Goal: Task Accomplishment & Management: Manage account settings

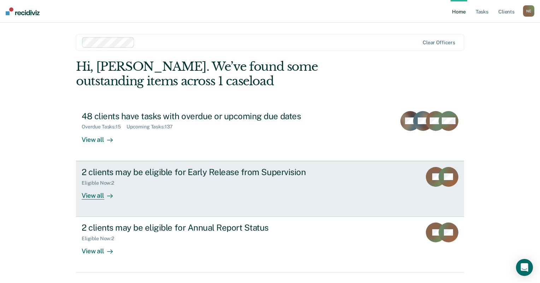
click at [98, 197] on div "View all" at bounding box center [102, 193] width 40 height 14
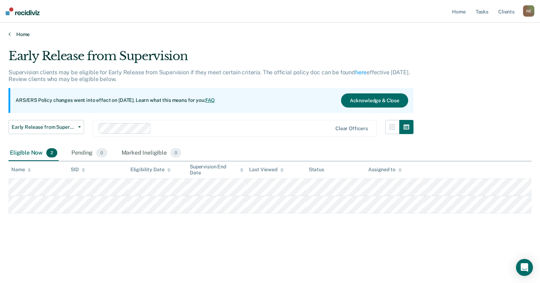
click at [19, 35] on link "Home" at bounding box center [269, 34] width 523 height 6
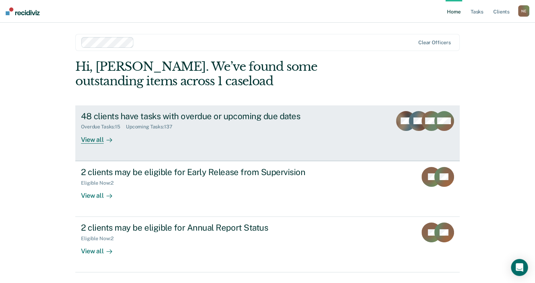
click at [227, 117] on div "48 clients have tasks with overdue or upcoming due dates" at bounding box center [205, 116] width 248 height 10
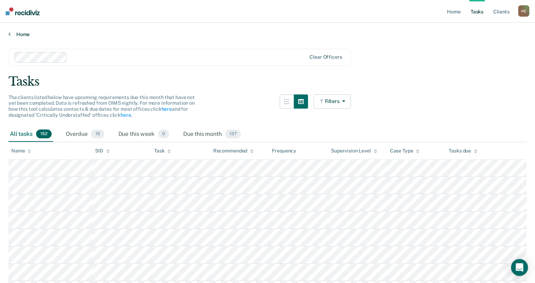
click at [14, 34] on link "Home" at bounding box center [267, 34] width 518 height 6
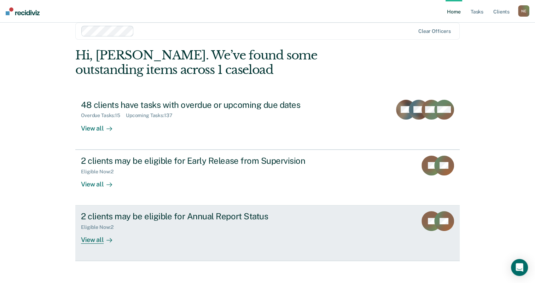
scroll to position [17, 0]
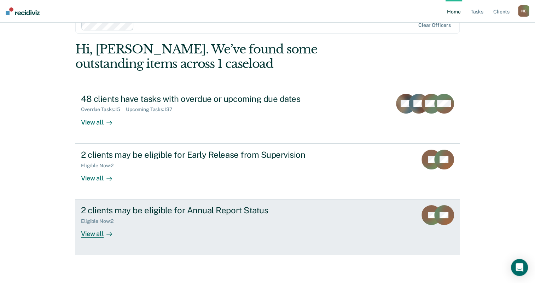
click at [159, 218] on div "Eligible Now : 2" at bounding box center [205, 219] width 248 height 9
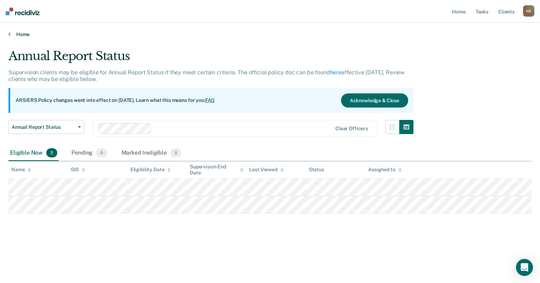
click at [24, 34] on link "Home" at bounding box center [269, 34] width 523 height 6
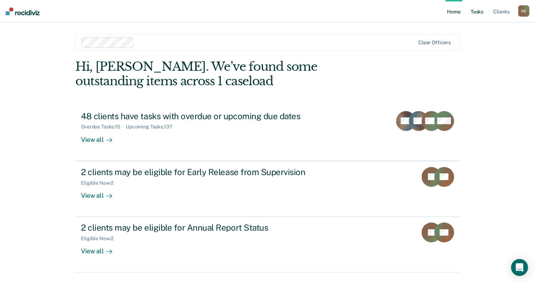
click at [480, 12] on link "Tasks" at bounding box center [477, 11] width 16 height 23
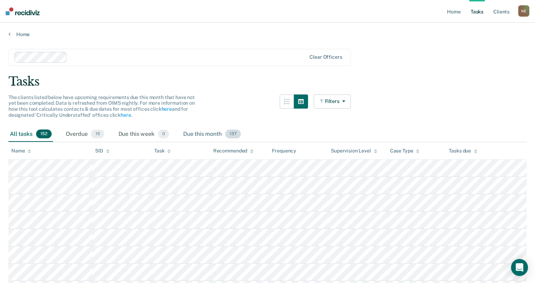
click at [220, 132] on div "Due this month 137" at bounding box center [212, 135] width 60 height 16
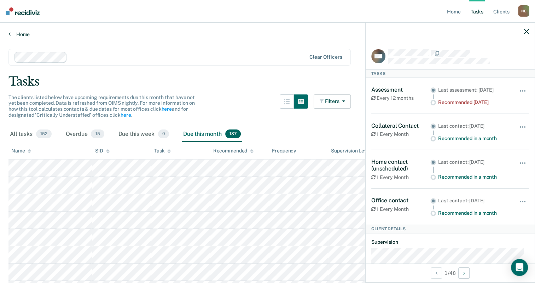
click at [242, 35] on link "Home" at bounding box center [267, 34] width 518 height 6
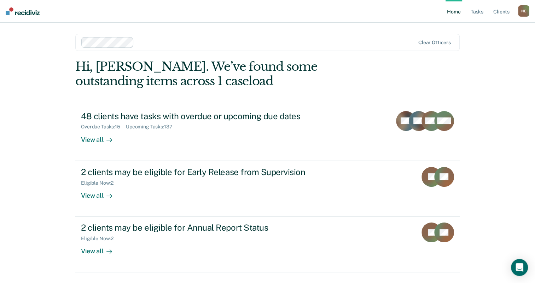
click at [361, 103] on div "Hi, [PERSON_NAME]. We’ve found some outstanding items across 1 caseload 48 clie…" at bounding box center [267, 165] width 384 height 213
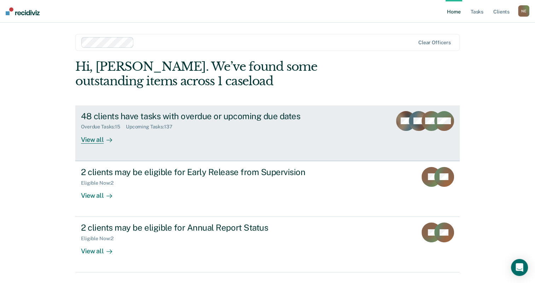
click at [162, 125] on div "Upcoming Tasks : 137" at bounding box center [152, 127] width 52 height 6
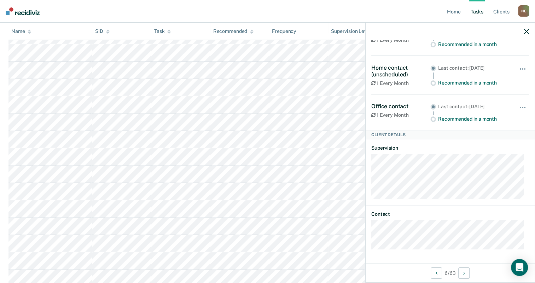
scroll to position [354, 0]
click at [462, 272] on button "Next Client" at bounding box center [463, 272] width 11 height 11
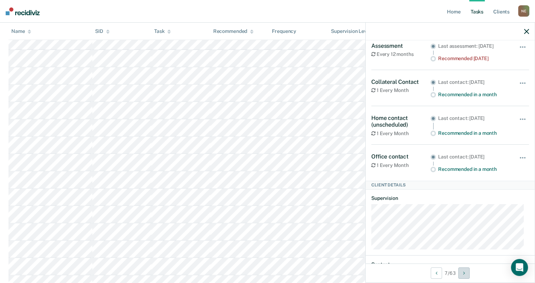
scroll to position [0, 0]
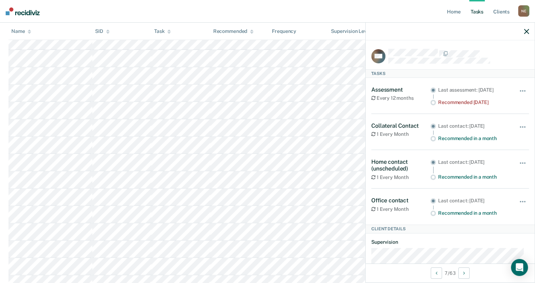
click at [526, 34] on icon "button" at bounding box center [526, 31] width 5 height 5
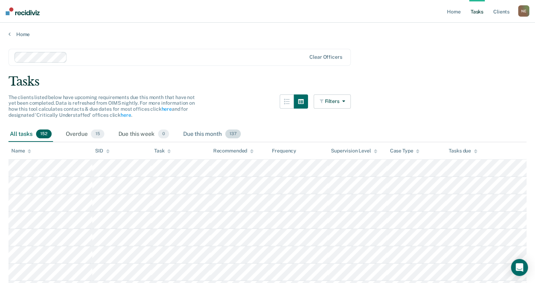
click at [223, 133] on div "Due this month 137" at bounding box center [212, 135] width 60 height 16
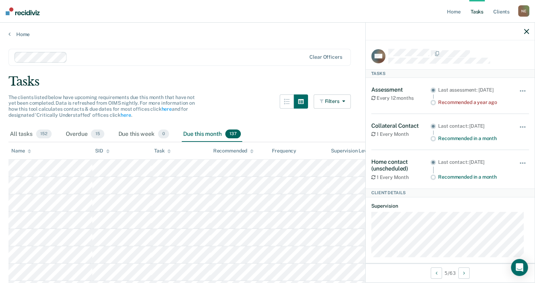
click at [526, 33] on icon "button" at bounding box center [526, 31] width 5 height 5
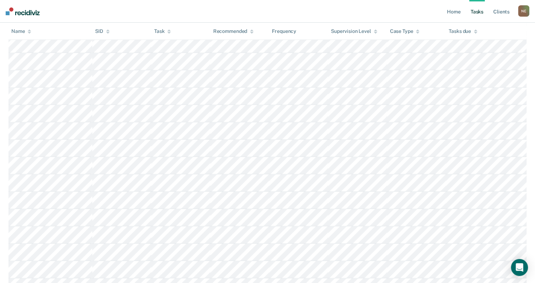
scroll to position [1874, 0]
